Goal: Find specific page/section: Find specific page/section

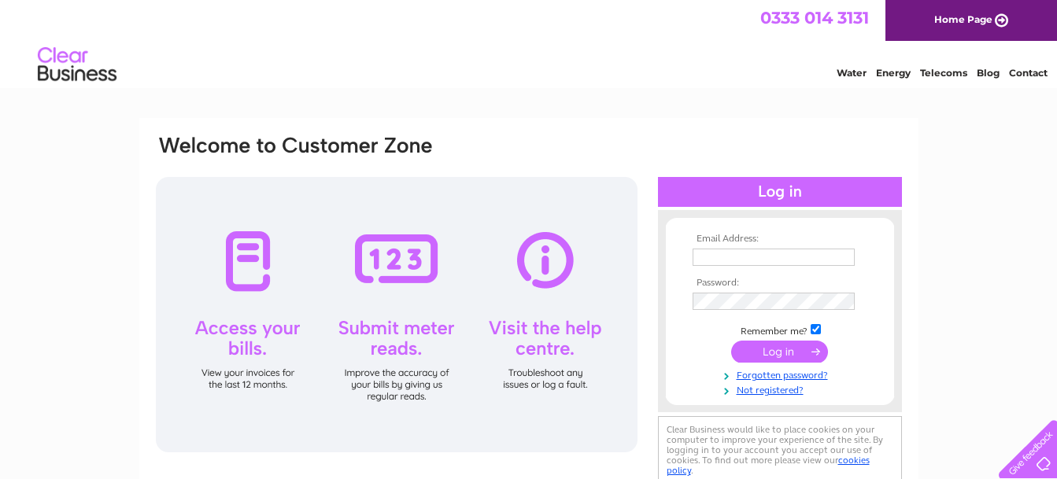
type input "catherinelaverty@yahoo.co.uk"
click at [775, 356] on input "submit" at bounding box center [779, 352] width 97 height 22
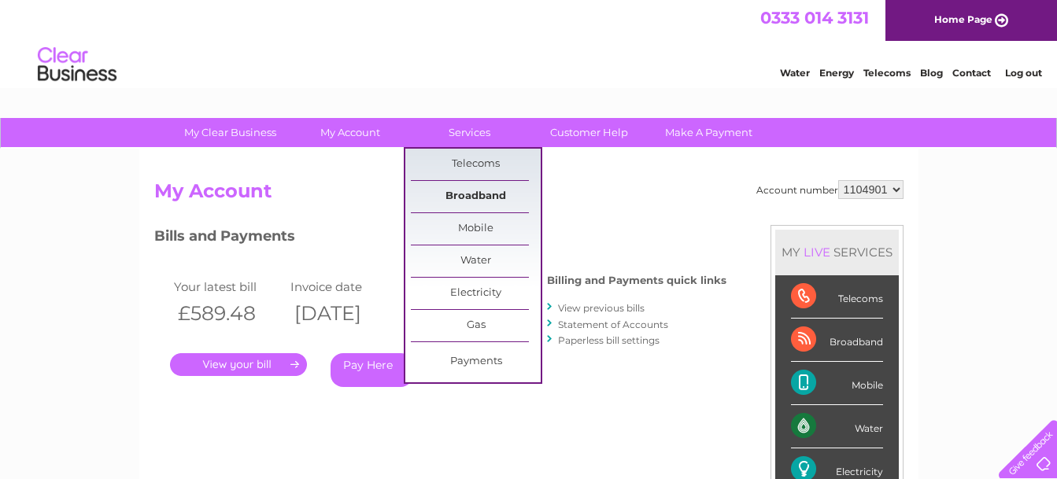
click at [477, 194] on link "Broadband" at bounding box center [476, 196] width 130 height 31
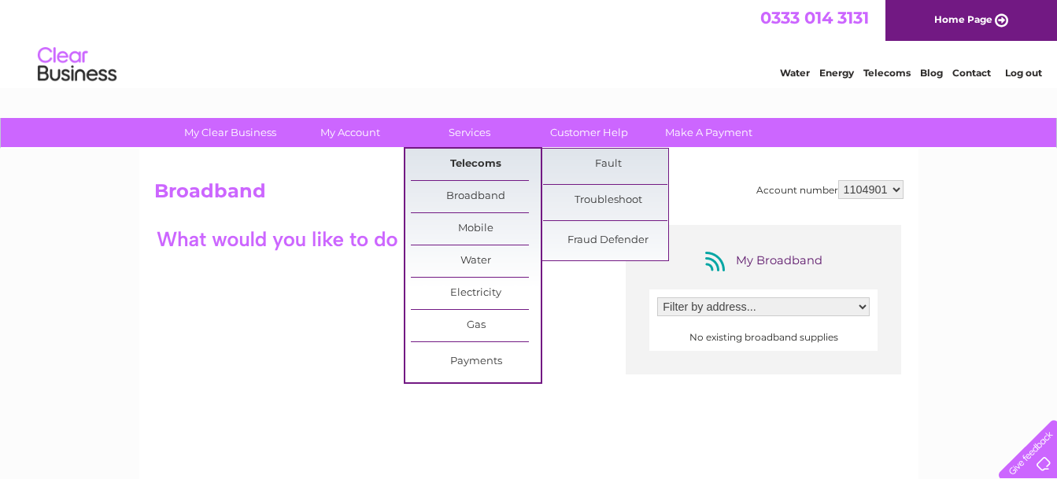
click at [470, 156] on link "Telecoms" at bounding box center [476, 164] width 130 height 31
click at [610, 162] on link "Fault" at bounding box center [608, 164] width 130 height 31
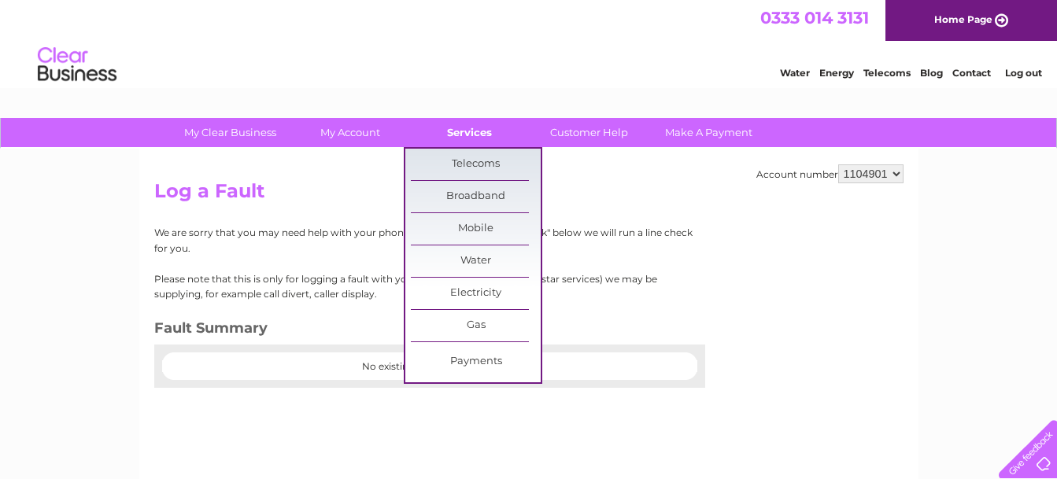
click at [474, 131] on link "Services" at bounding box center [469, 132] width 130 height 29
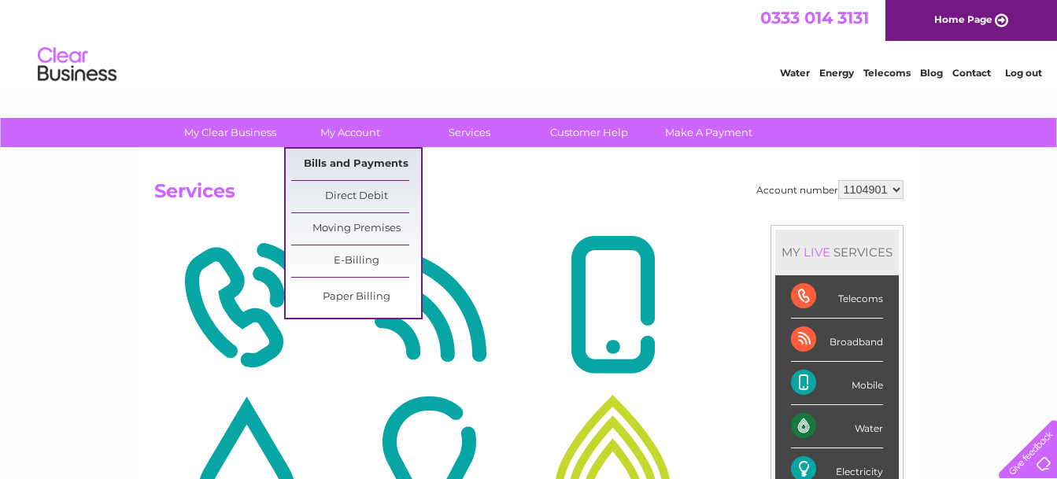
click at [345, 159] on link "Bills and Payments" at bounding box center [356, 164] width 130 height 31
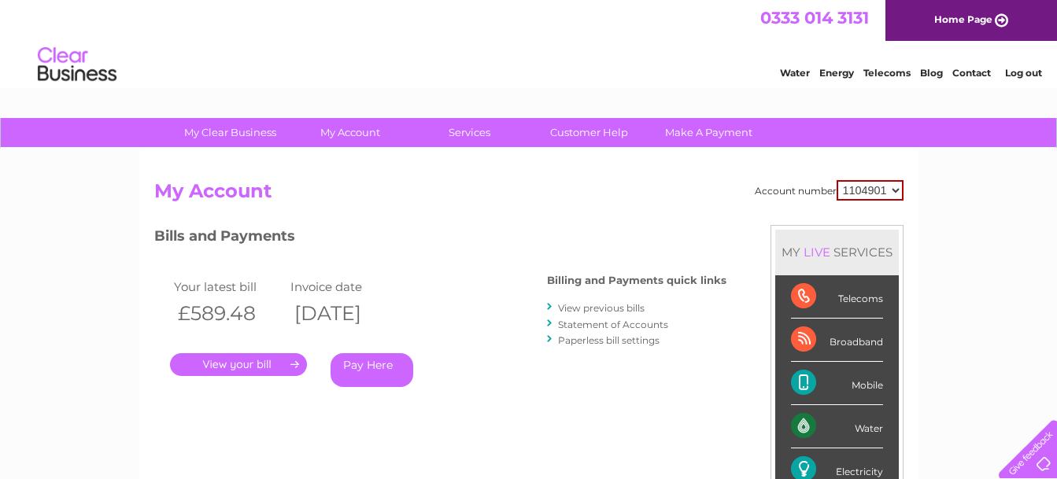
click at [264, 370] on link "." at bounding box center [238, 364] width 137 height 23
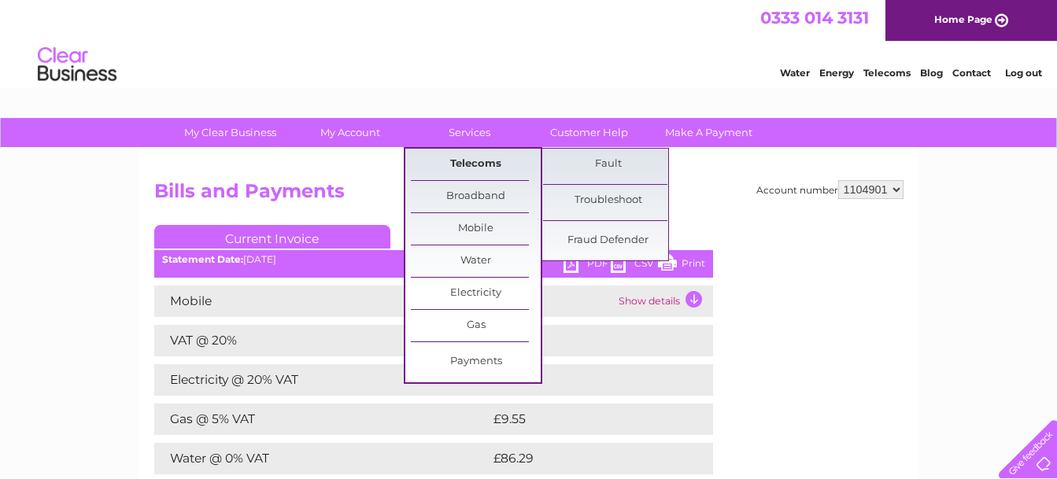
click at [472, 166] on link "Telecoms" at bounding box center [476, 164] width 130 height 31
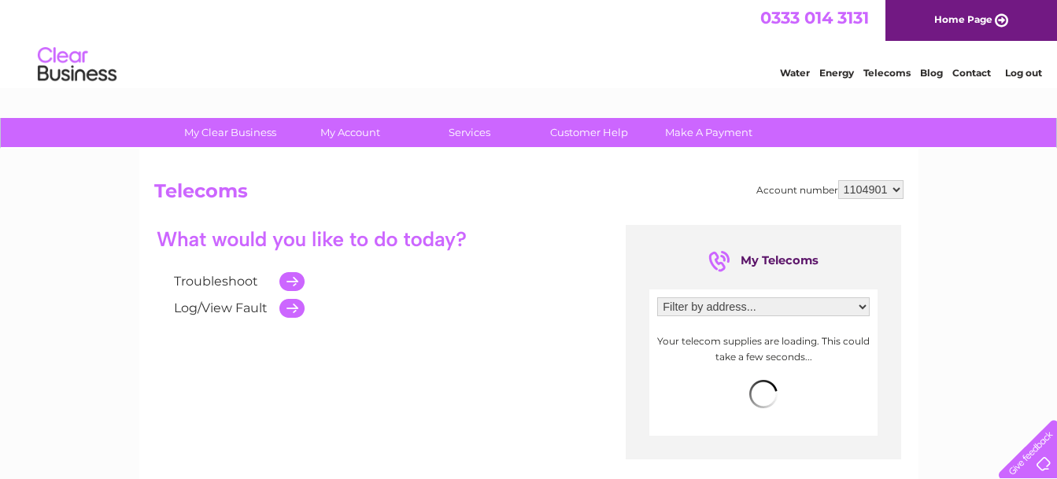
click at [859, 306] on select "Filter by address..." at bounding box center [763, 306] width 212 height 19
click at [657, 297] on select "Filter by address..." at bounding box center [763, 306] width 212 height 19
